Goal: Task Accomplishment & Management: Use online tool/utility

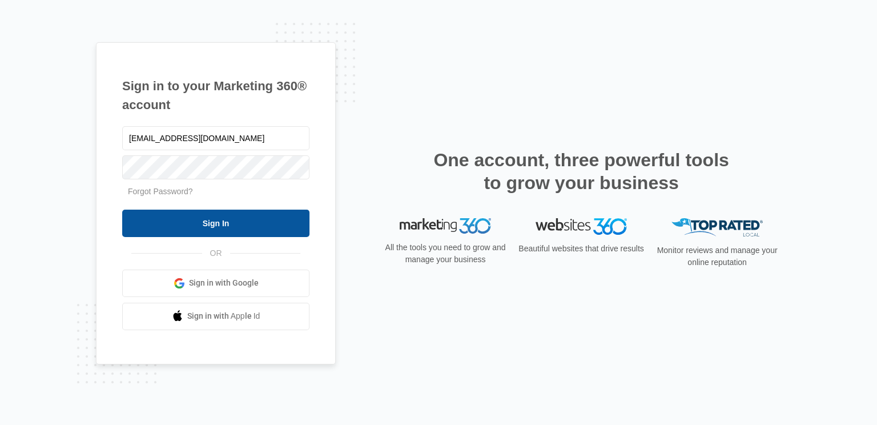
type input "[EMAIL_ADDRESS][DOMAIN_NAME]"
click at [173, 223] on input "Sign In" at bounding box center [215, 222] width 187 height 27
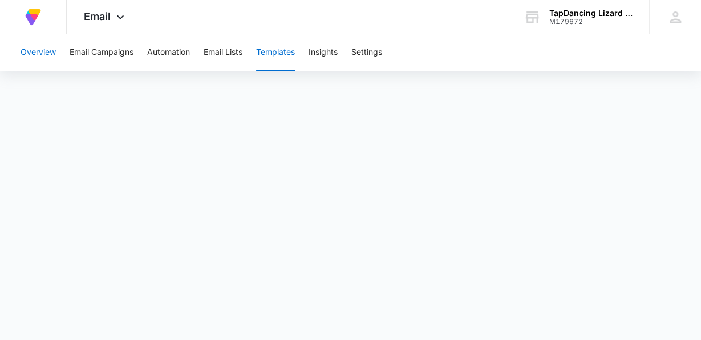
click at [37, 54] on button "Overview" at bounding box center [38, 52] width 35 height 37
